Goal: Find specific page/section: Find specific page/section

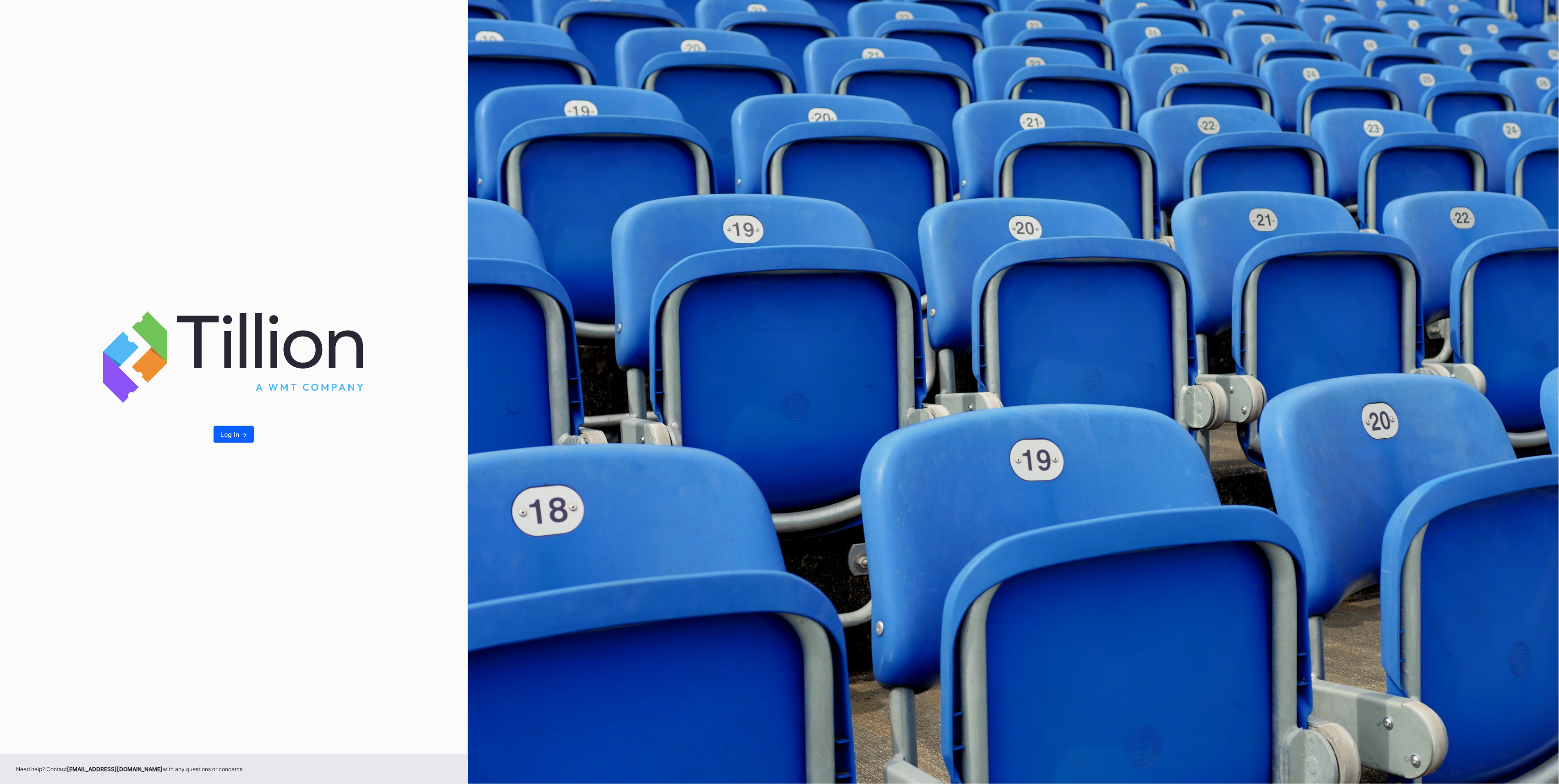
click at [223, 425] on div "Log In ->" at bounding box center [234, 377] width 468 height 754
click at [226, 433] on div "Log In ->" at bounding box center [234, 434] width 27 height 8
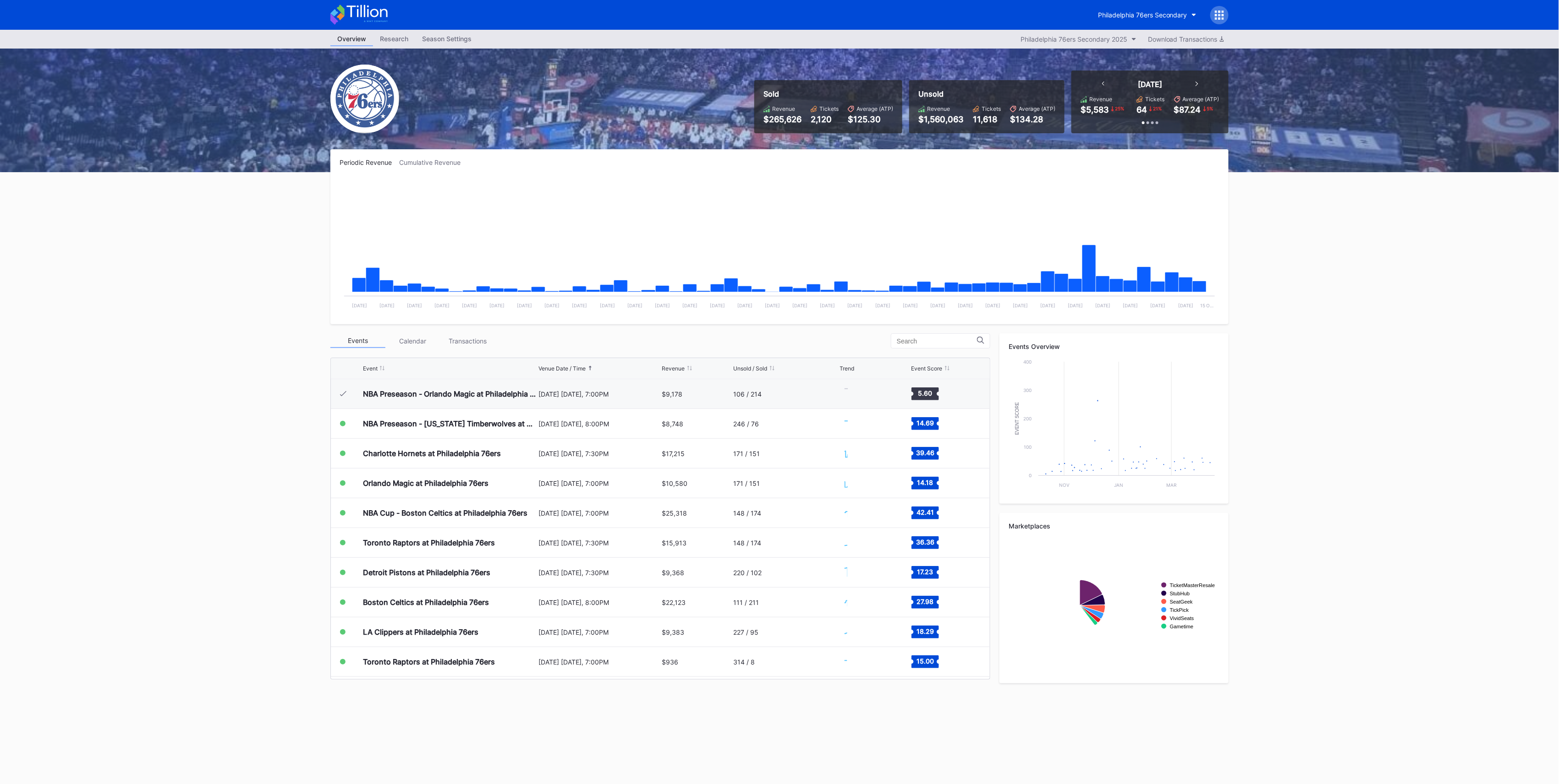
scroll to position [30, 0]
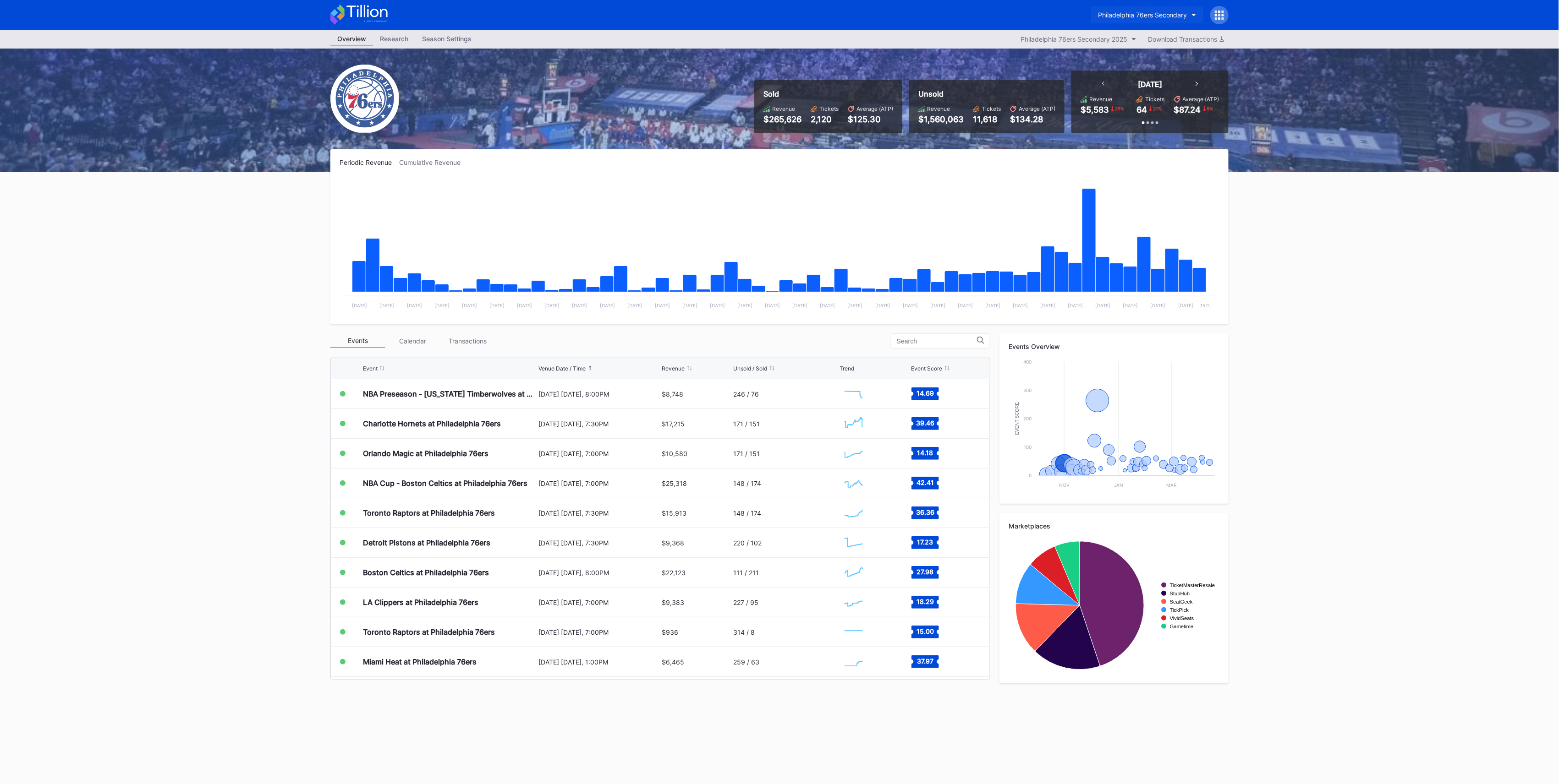
click at [1153, 10] on button "Philadelphia 76ers Secondary" at bounding box center [1147, 15] width 113 height 17
click at [1144, 48] on div "NJ Devils Hockey Secondary Philadelphia 76ers Secondary Prudential Center Secon…" at bounding box center [1144, 65] width 107 height 76
click at [1150, 59] on div "NJ Devils Hockey Secondary" at bounding box center [1141, 57] width 88 height 8
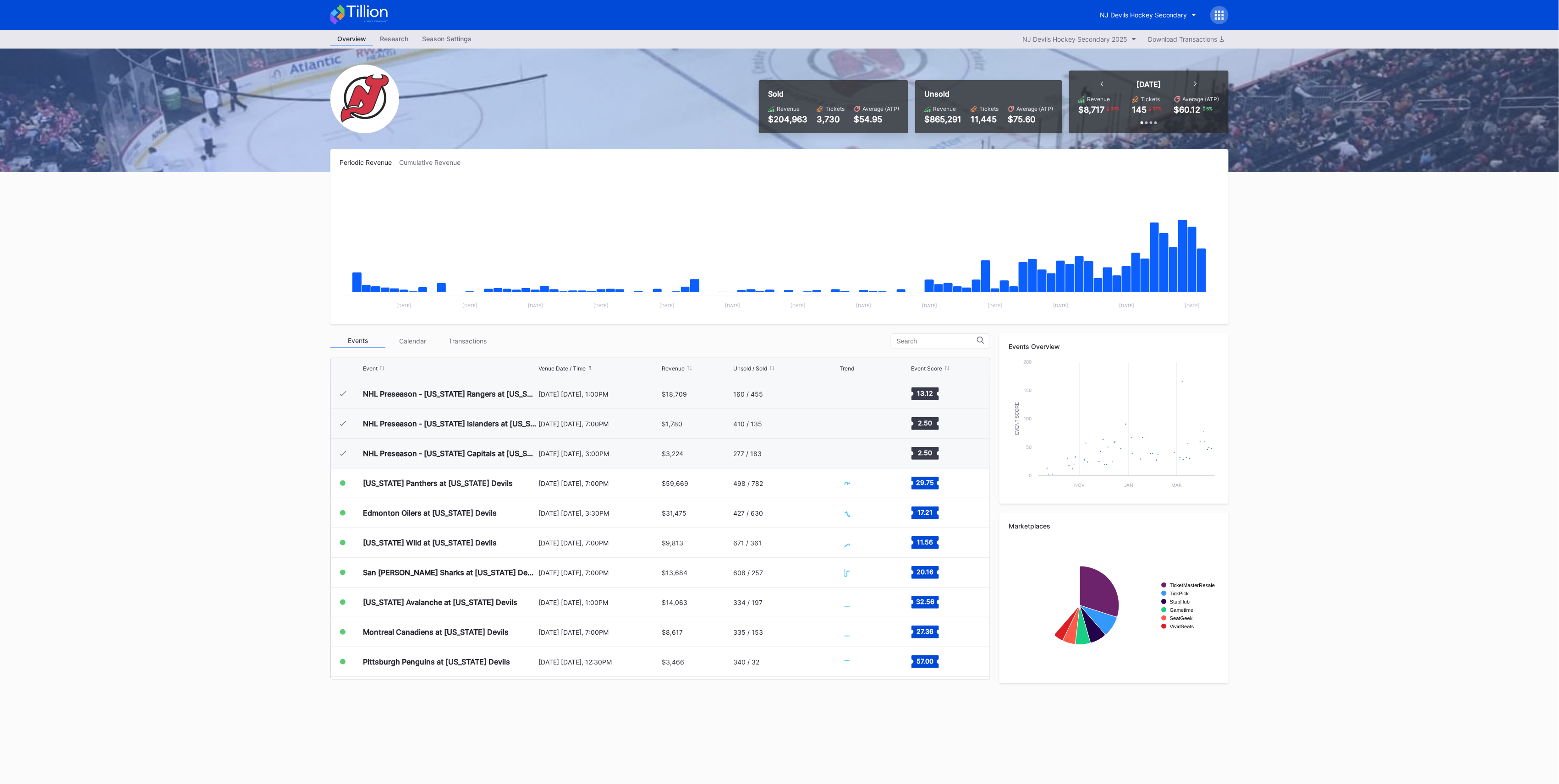
scroll to position [89, 0]
